Goal: Information Seeking & Learning: Learn about a topic

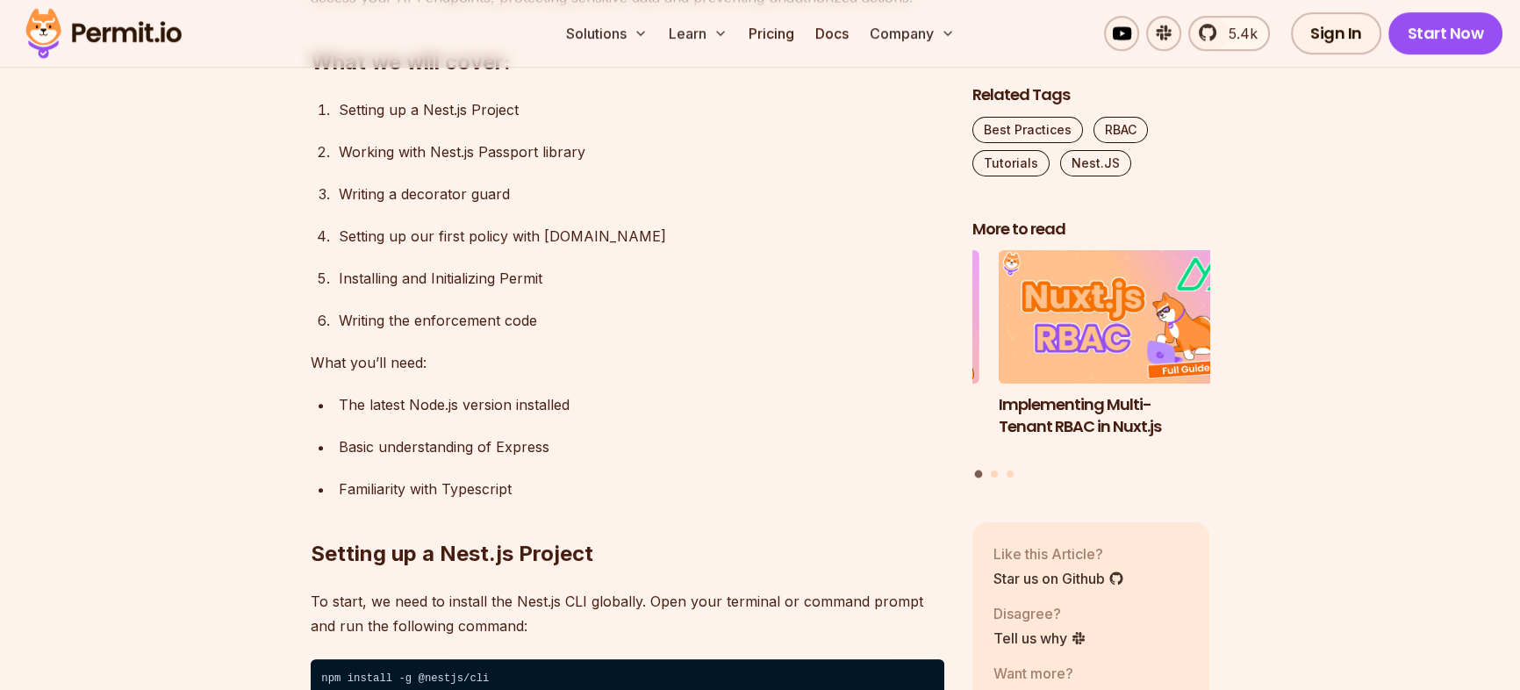
scroll to position [718, 0]
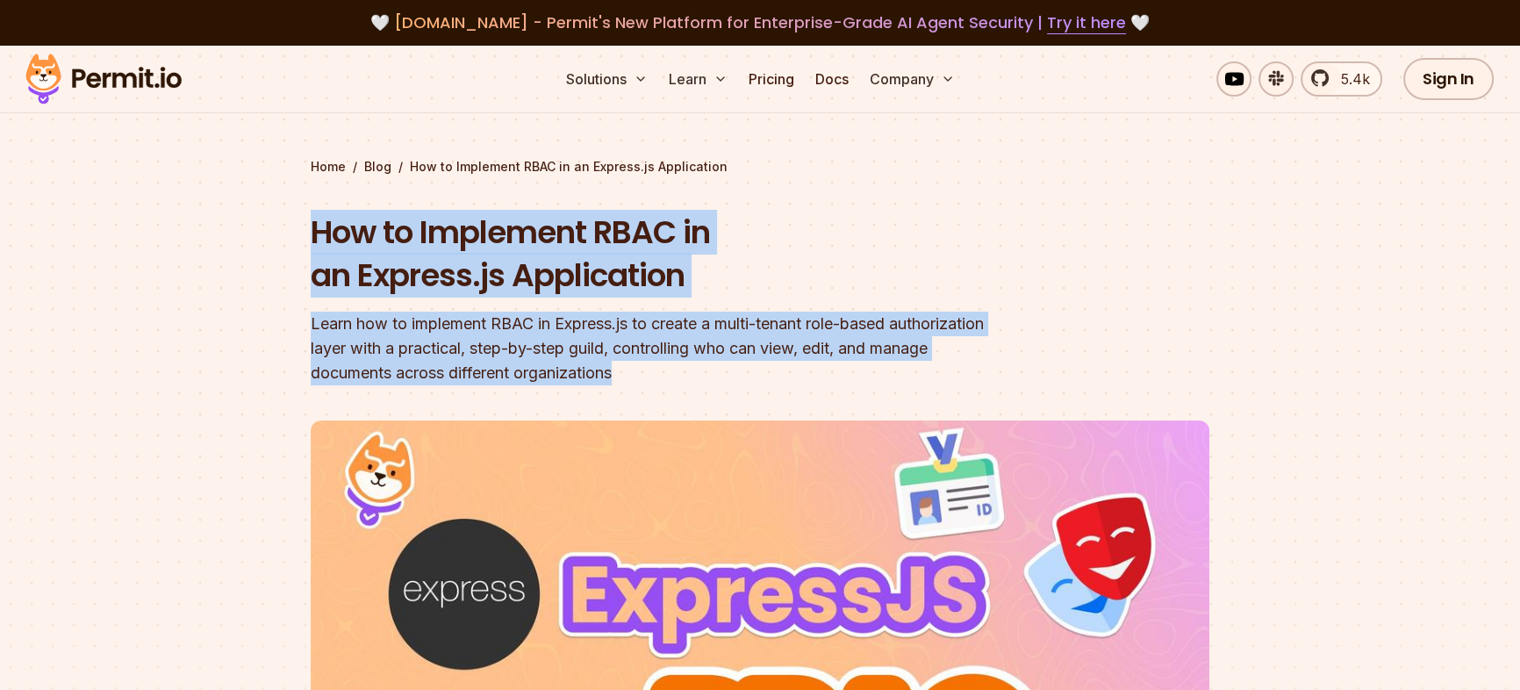
drag, startPoint x: 400, startPoint y: 249, endPoint x: 749, endPoint y: 392, distance: 377.4
click at [749, 392] on section "Home / Blog / How to Implement RBAC in an Express.js Application How to Impleme…" at bounding box center [760, 554] width 1520 height 1016
click at [749, 392] on header "How to Implement RBAC in an Express.js Application Learn how to implement RBAC …" at bounding box center [760, 615] width 898 height 809
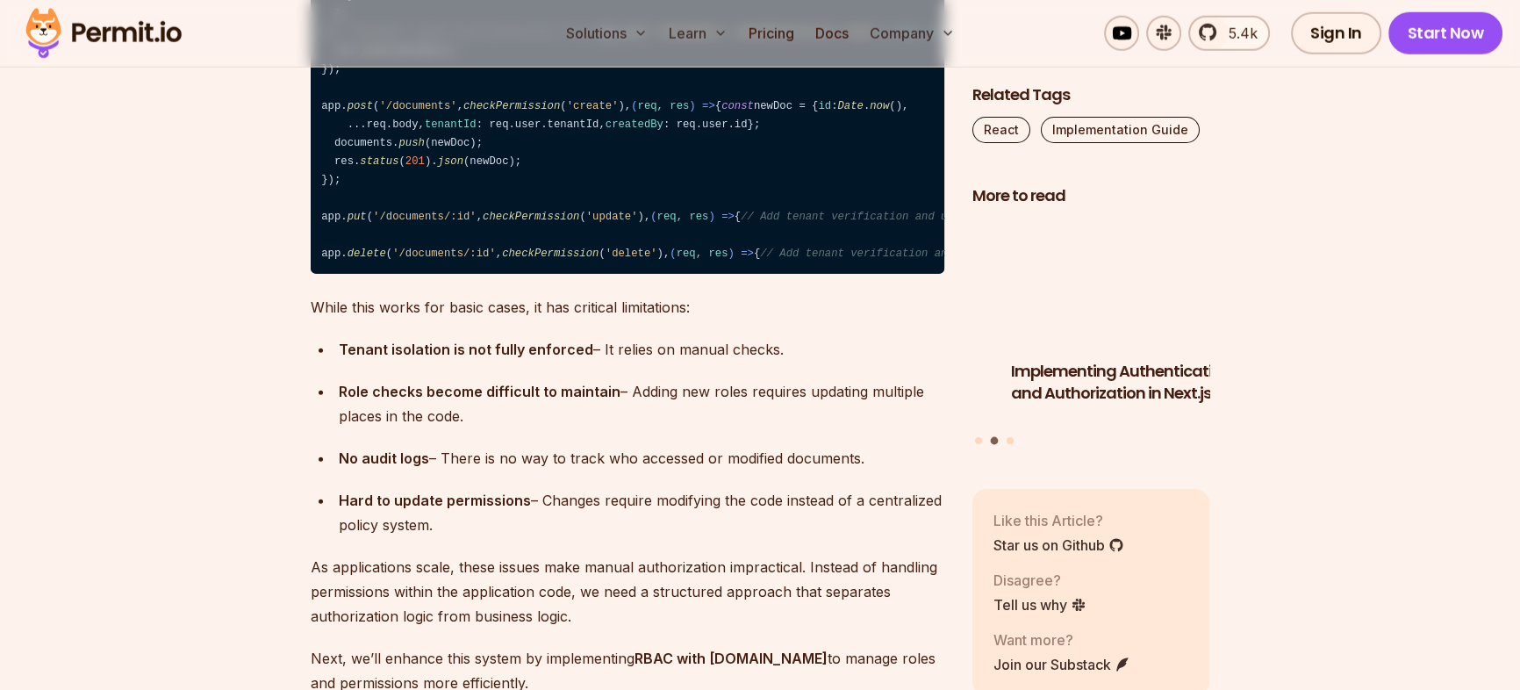
scroll to position [5967, 0]
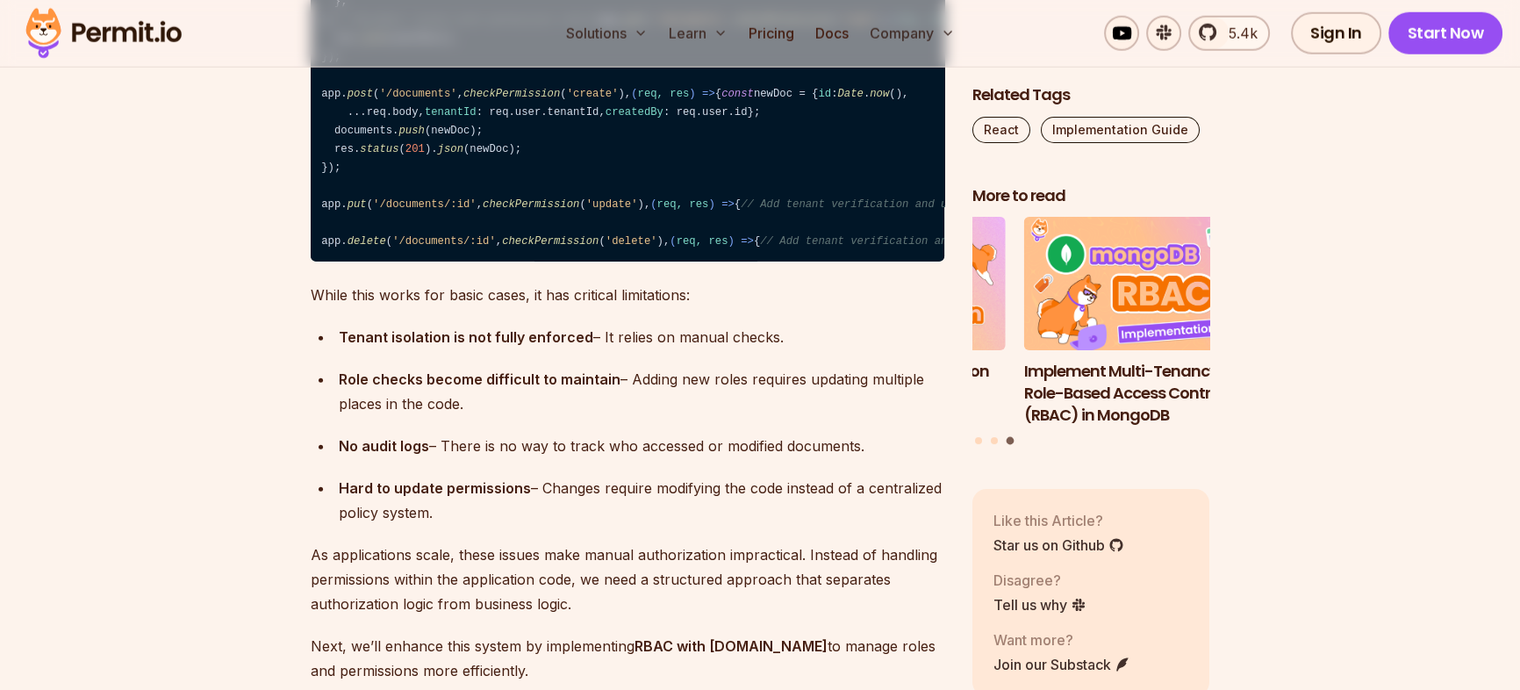
click at [427, 209] on code "const express = require ( 'express' ); const app = express (); // Our initial p…" at bounding box center [627, 10] width 633 height 501
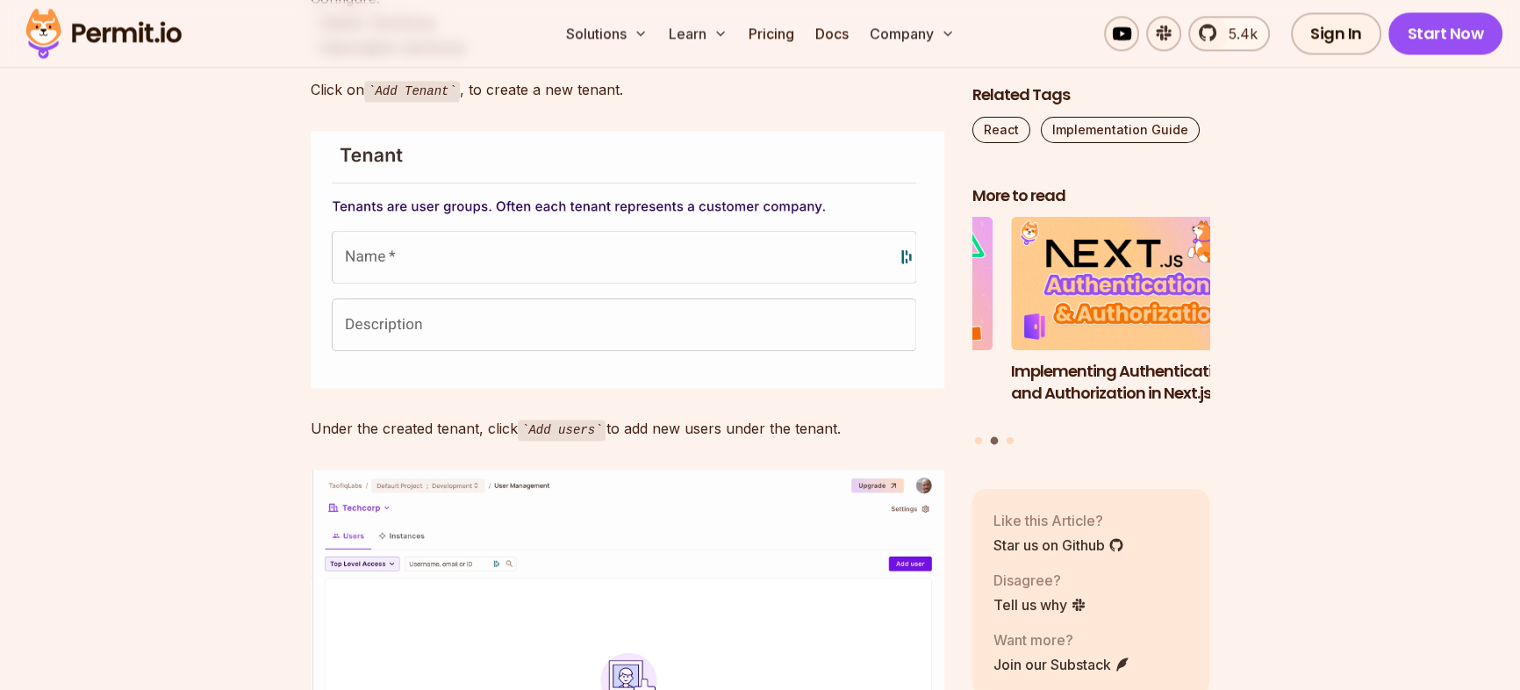
scroll to position [11751, 0]
drag, startPoint x: 309, startPoint y: 246, endPoint x: 740, endPoint y: 370, distance: 448.5
drag, startPoint x: 741, startPoint y: 371, endPoint x: 335, endPoint y: 233, distance: 428.9
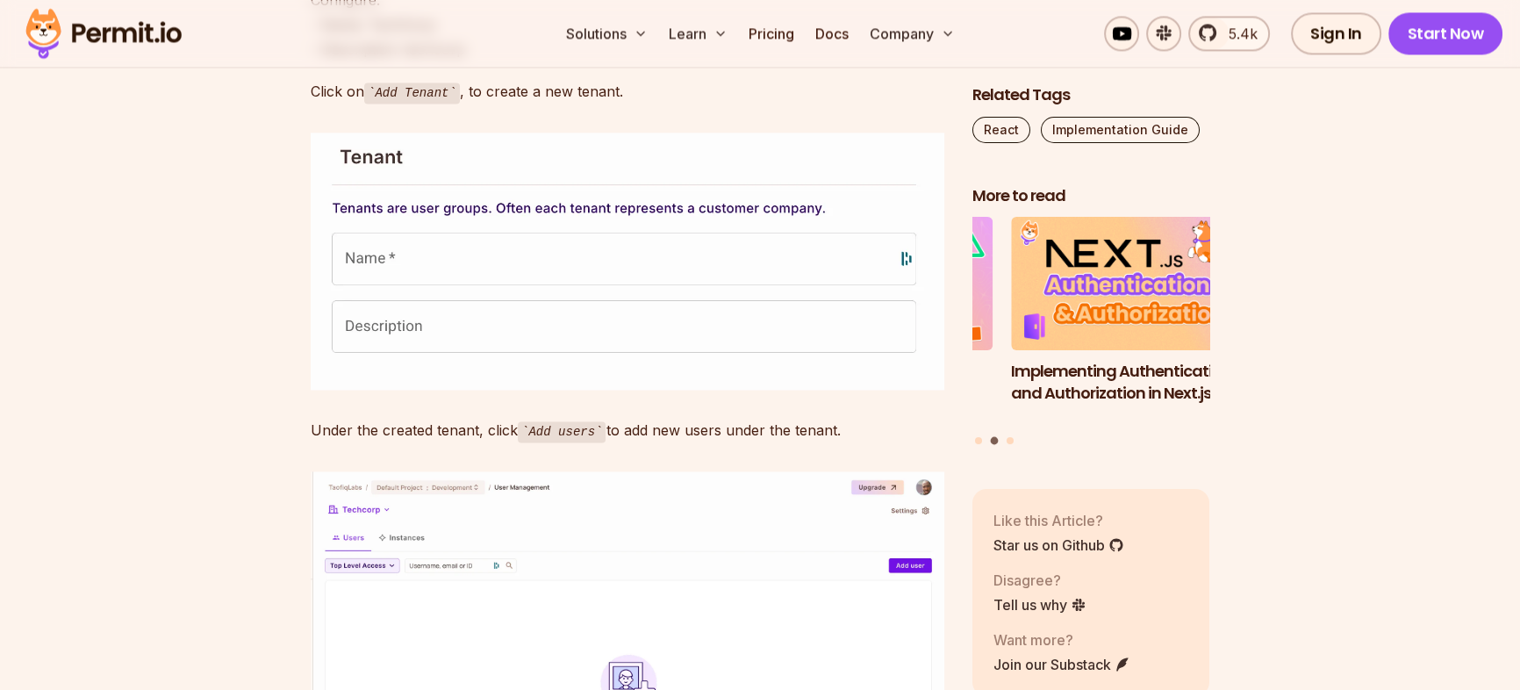
drag, startPoint x: 335, startPoint y: 233, endPoint x: 808, endPoint y: 390, distance: 498.0
